Goal: Navigation & Orientation: Find specific page/section

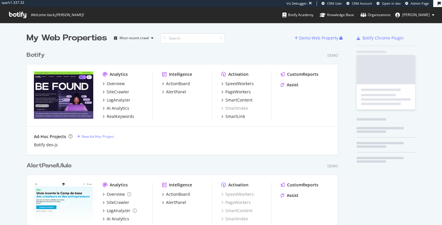
scroll to position [1391, 316]
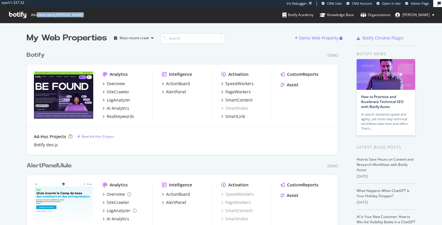
drag, startPoint x: 37, startPoint y: 14, endPoint x: 85, endPoint y: 14, distance: 48.6
click at [85, 14] on span "Welcome back, [PERSON_NAME] !" at bounding box center [46, 15] width 84 height 16
click at [121, 9] on div "spa/v1.337.32 Viz Debugger: CRM User CRM Account Open in dev Admin Page Welcome…" at bounding box center [221, 11] width 442 height 23
click at [61, 14] on span "Welcome back, [PERSON_NAME] !" at bounding box center [57, 15] width 53 height 5
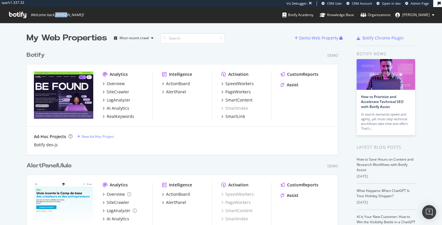
click at [61, 14] on span "Welcome back, [PERSON_NAME] !" at bounding box center [57, 15] width 53 height 5
click at [84, 14] on span "Welcome back, [PERSON_NAME] !" at bounding box center [46, 15] width 84 height 16
click at [30, 54] on div "Botify" at bounding box center [36, 55] width 18 height 8
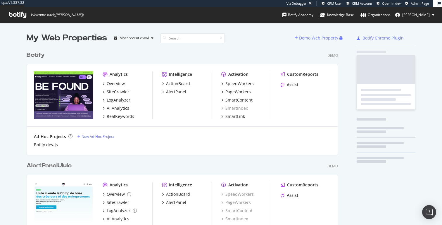
scroll to position [225, 442]
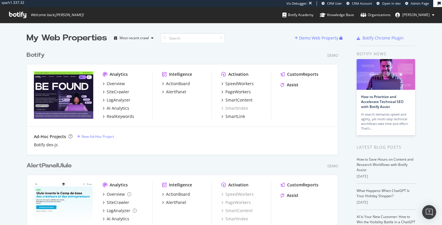
click at [429, 16] on span "[PERSON_NAME]" at bounding box center [416, 14] width 27 height 5
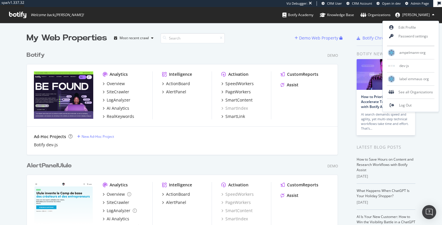
click at [432, 15] on button "[PERSON_NAME]" at bounding box center [415, 14] width 49 height 9
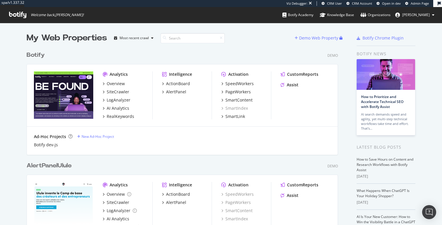
click at [280, 37] on div "My Web Properties Most recent crawl" at bounding box center [161, 38] width 268 height 12
click at [207, 39] on input at bounding box center [193, 38] width 64 height 10
click at [222, 39] on icon at bounding box center [221, 38] width 3 height 4
click at [197, 39] on input at bounding box center [193, 38] width 64 height 10
click at [153, 41] on div "Most recent crawl" at bounding box center [134, 38] width 44 height 9
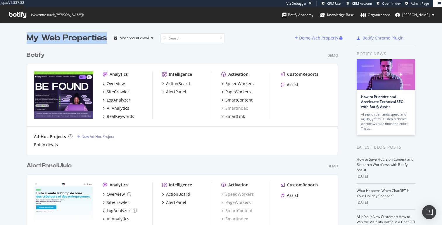
drag, startPoint x: 107, startPoint y: 38, endPoint x: 29, endPoint y: 39, distance: 78.7
click at [29, 39] on div "My Web Properties Most recent crawl" at bounding box center [161, 38] width 268 height 12
click at [29, 39] on div "My Web Properties" at bounding box center [67, 38] width 80 height 12
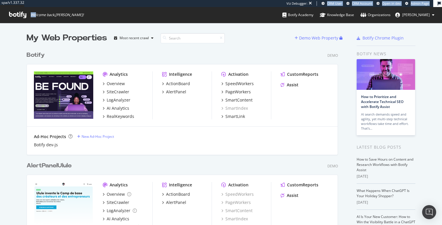
drag, startPoint x: 35, startPoint y: 14, endPoint x: 96, endPoint y: 14, distance: 60.6
click at [96, 14] on div "spa/v1.337.32 Viz Debugger: CRM User CRM Account Open in dev Admin Page Welcome…" at bounding box center [221, 11] width 442 height 23
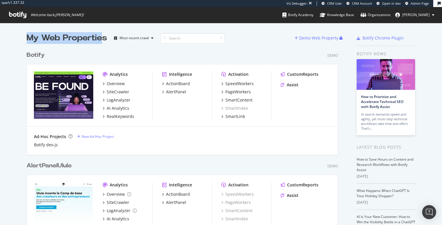
drag, startPoint x: 103, startPoint y: 36, endPoint x: 23, endPoint y: 36, distance: 80.4
drag, startPoint x: 30, startPoint y: 36, endPoint x: 107, endPoint y: 42, distance: 77.7
click at [107, 42] on div "My Web Properties" at bounding box center [67, 38] width 80 height 12
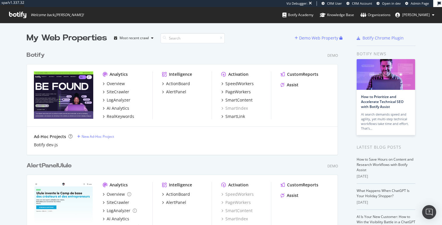
drag, startPoint x: 107, startPoint y: 38, endPoint x: 24, endPoint y: 39, distance: 83.1
drag, startPoint x: 28, startPoint y: 36, endPoint x: 111, endPoint y: 36, distance: 82.2
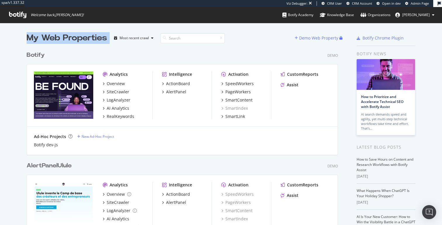
click at [111, 36] on div "My Web Properties Most recent crawl" at bounding box center [161, 38] width 268 height 12
click at [222, 38] on icon at bounding box center [221, 38] width 3 height 4
click at [239, 33] on div "My Web Properties Most recent crawl" at bounding box center [161, 38] width 268 height 12
